Goal: Obtain resource: Obtain resource

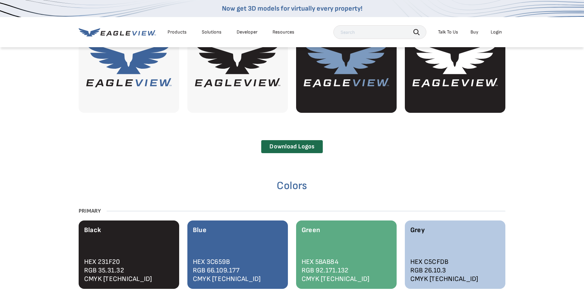
scroll to position [481, 0]
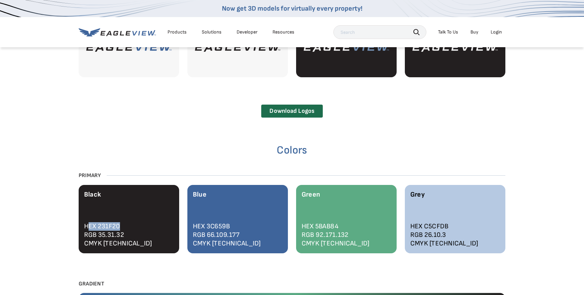
drag, startPoint x: 90, startPoint y: 227, endPoint x: 126, endPoint y: 229, distance: 35.7
click at [126, 229] on div "HEX 231F20" at bounding box center [129, 226] width 90 height 9
drag, startPoint x: 131, startPoint y: 228, endPoint x: 84, endPoint y: 227, distance: 46.2
click at [84, 227] on div "HEX 231F20" at bounding box center [129, 226] width 90 height 9
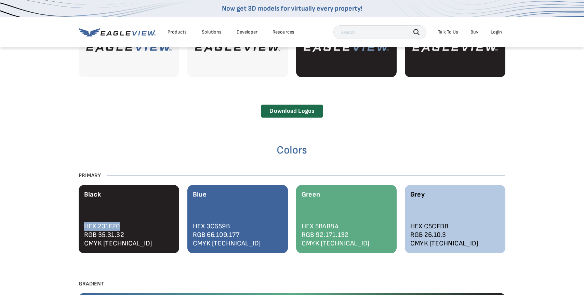
click at [103, 226] on div "HEX 231F20" at bounding box center [129, 226] width 90 height 9
click at [217, 221] on div "Blue HEX 3C659B RGB 66.109.177 CMYK [TECHNICAL_ID]" at bounding box center [237, 219] width 101 height 68
click at [215, 228] on div "HEX 3C659B" at bounding box center [238, 226] width 90 height 9
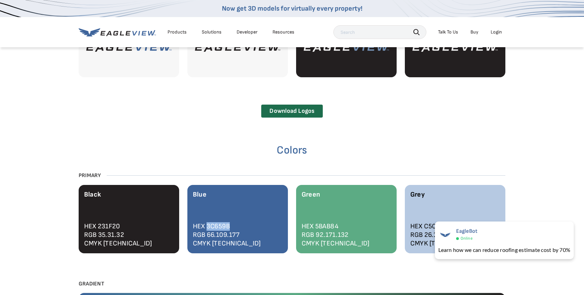
click at [215, 228] on div "HEX 3C659B" at bounding box center [238, 226] width 90 height 9
copy div "3C659B"
click at [217, 225] on div "HEX 3C659B" at bounding box center [238, 226] width 90 height 9
click at [216, 225] on div "HEX 3C659B" at bounding box center [238, 226] width 90 height 9
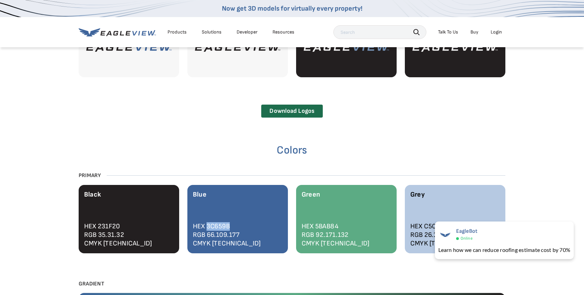
click at [216, 225] on div "HEX 3C659B" at bounding box center [238, 226] width 90 height 9
drag, startPoint x: 208, startPoint y: 228, endPoint x: 247, endPoint y: 228, distance: 39.0
click at [247, 228] on div "HEX 3C659B" at bounding box center [238, 226] width 90 height 9
click at [242, 251] on div "Blue HEX 3C659B RGB 66.109.177 CMYK [TECHNICAL_ID]" at bounding box center [237, 219] width 101 height 68
click at [227, 266] on div "Primary Logo Horizontal Full Color Black Full Color - Dark [PERSON_NAME] - Dark…" at bounding box center [292, 73] width 427 height 658
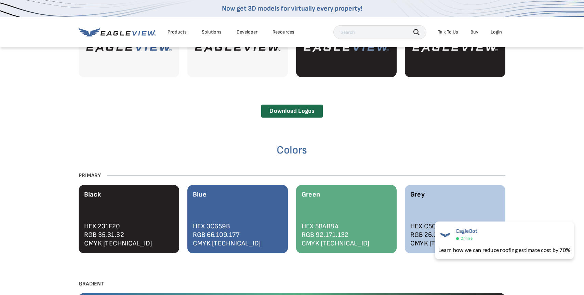
click at [325, 224] on div "HEX 5BAB84" at bounding box center [347, 226] width 90 height 9
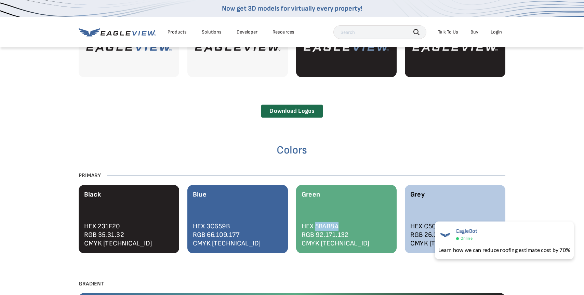
click at [325, 225] on div "HEX 5BAB84" at bounding box center [347, 226] width 90 height 9
click at [425, 225] on div "HEX C5CFDB" at bounding box center [455, 226] width 90 height 9
copy div "C5CFDB"
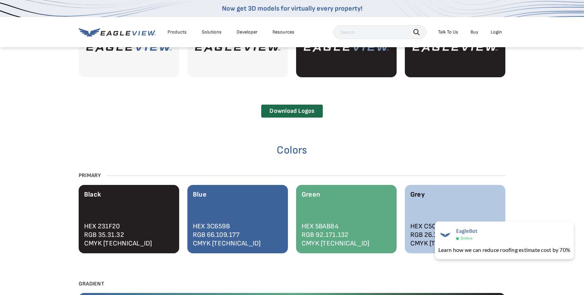
click at [518, 203] on div "Primary Logo Horizontal Full Color Black Full Color - Dark [PERSON_NAME] - Dark…" at bounding box center [292, 73] width 584 height 732
click at [571, 227] on span "×" at bounding box center [572, 226] width 4 height 7
